Goal: Task Accomplishment & Management: Complete application form

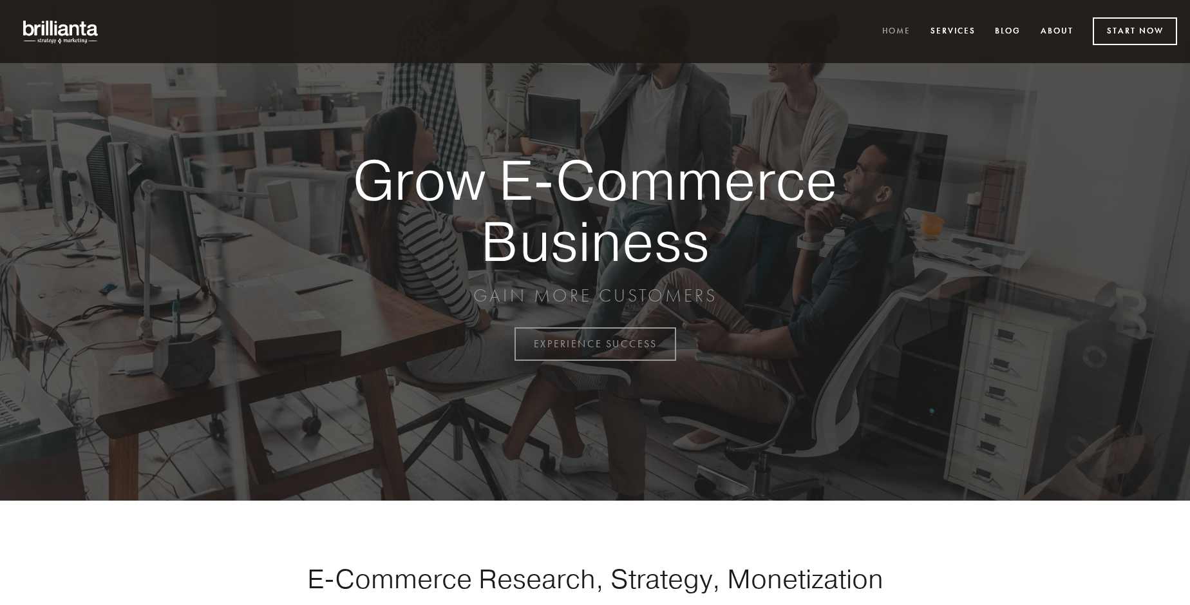
scroll to position [3377, 0]
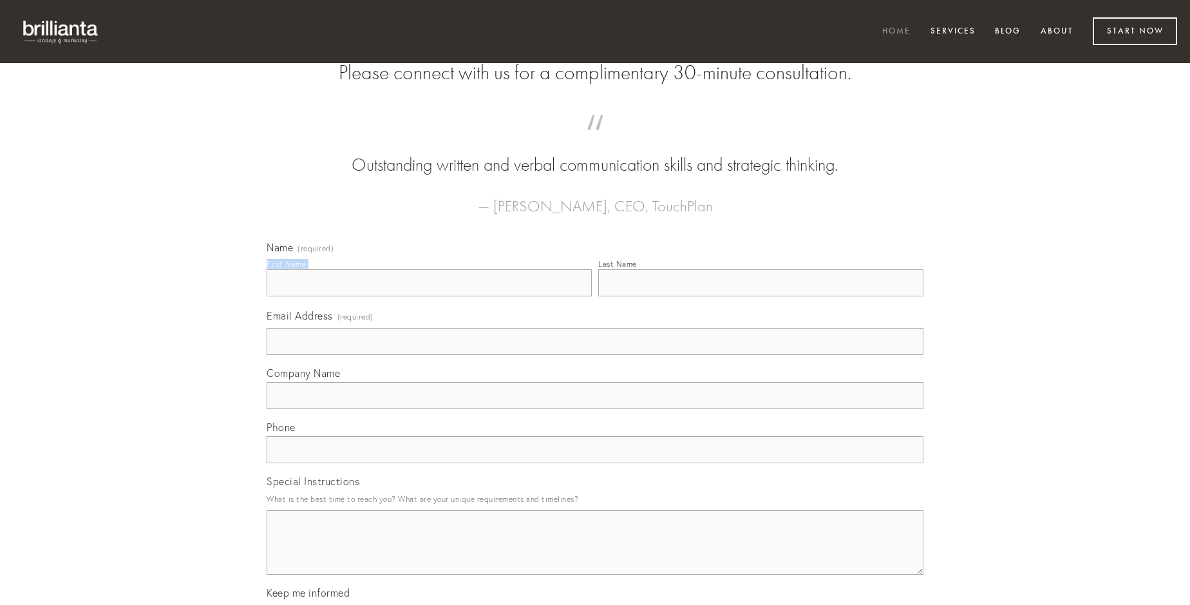
type input "[PERSON_NAME]"
click at [761, 296] on input "Last Name" at bounding box center [760, 282] width 325 height 27
type input "[PERSON_NAME]"
click at [595, 355] on input "Email Address (required)" at bounding box center [595, 341] width 657 height 27
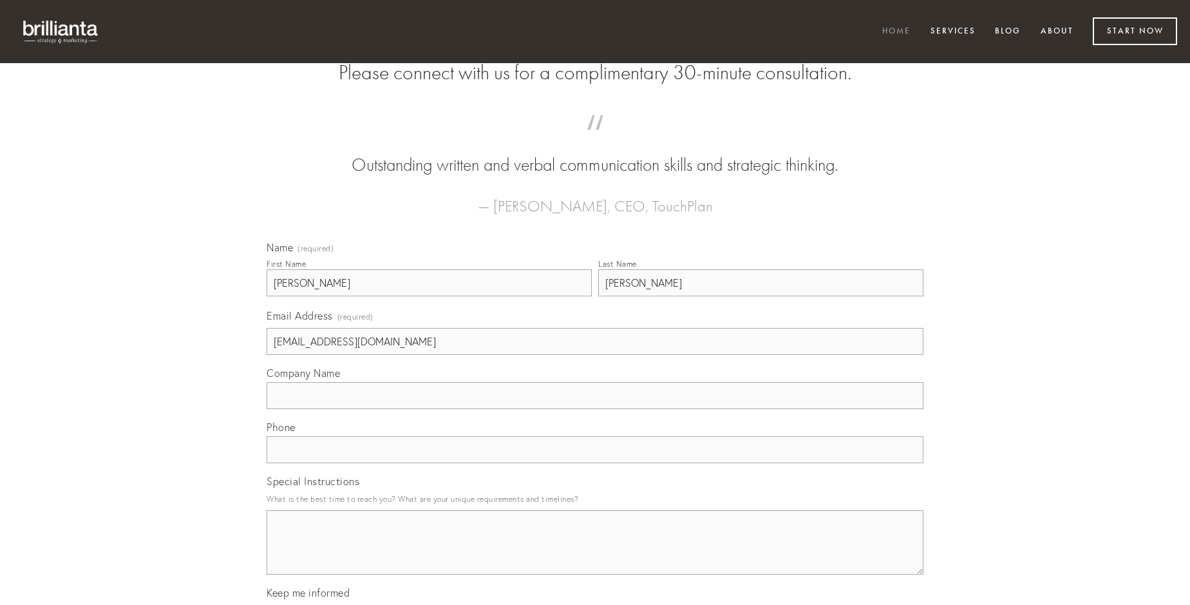
type input "[EMAIL_ADDRESS][DOMAIN_NAME]"
click at [595, 409] on input "Company Name" at bounding box center [595, 395] width 657 height 27
type input "cultellus"
click at [595, 463] on input "text" at bounding box center [595, 449] width 657 height 27
click at [595, 554] on textarea "Special Instructions" at bounding box center [595, 542] width 657 height 64
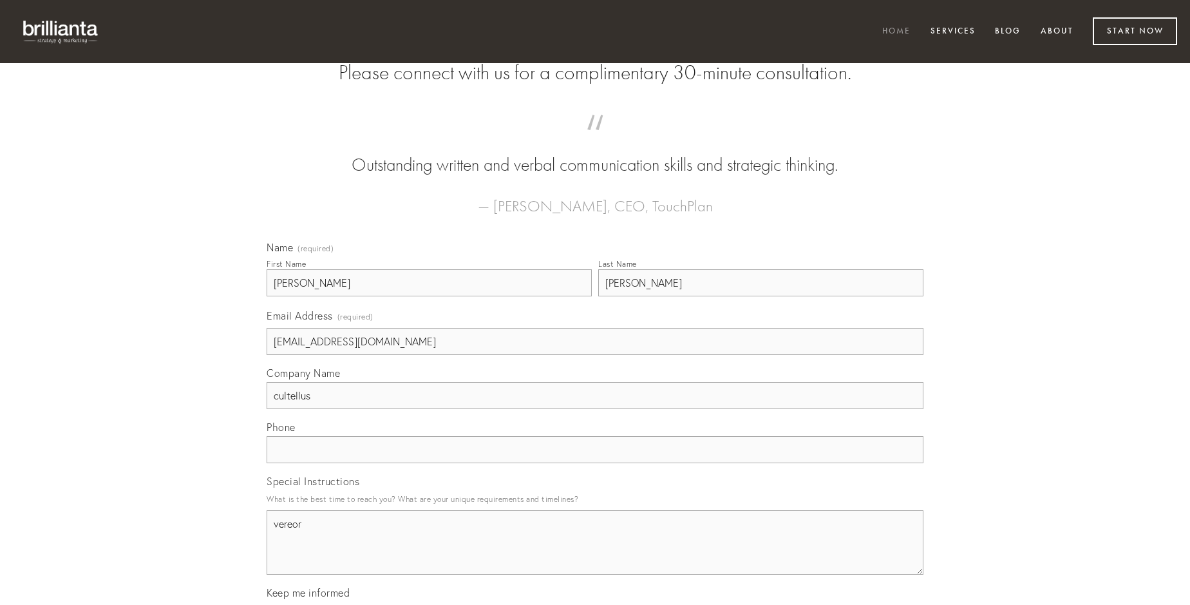
type textarea "vereor"
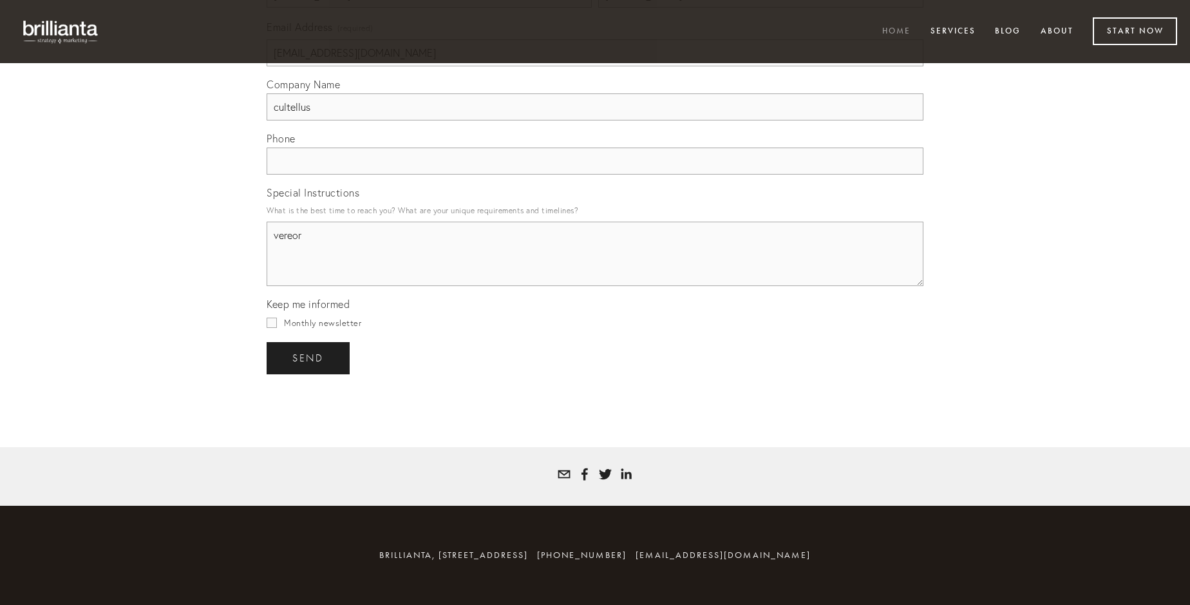
click at [309, 358] on span "send" at bounding box center [308, 358] width 32 height 12
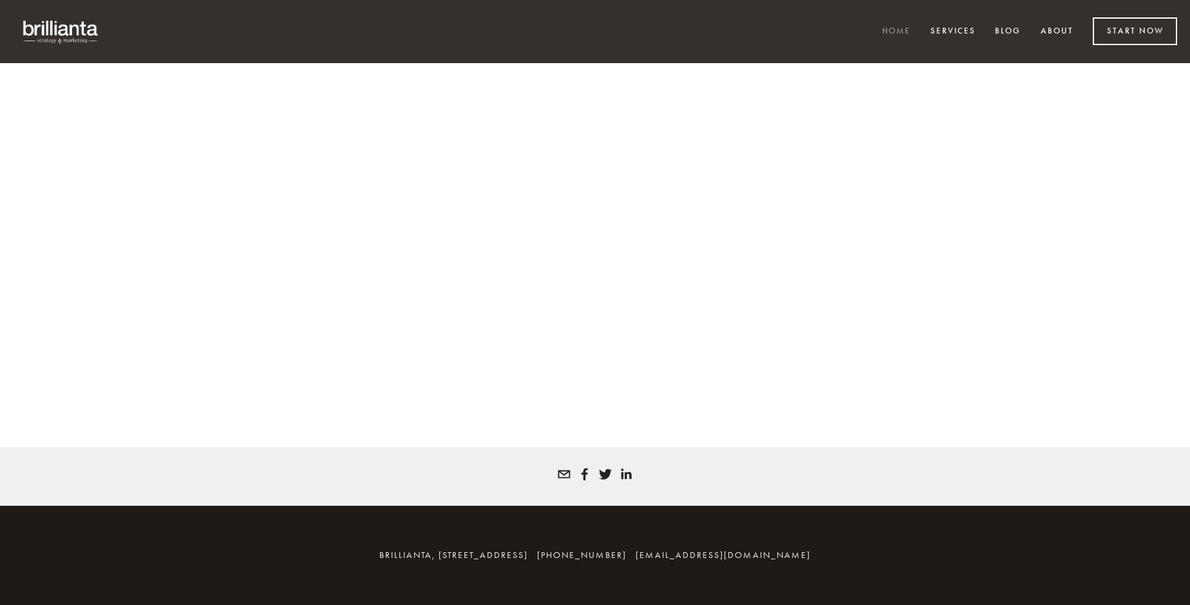
scroll to position [3359, 0]
